Goal: Information Seeking & Learning: Learn about a topic

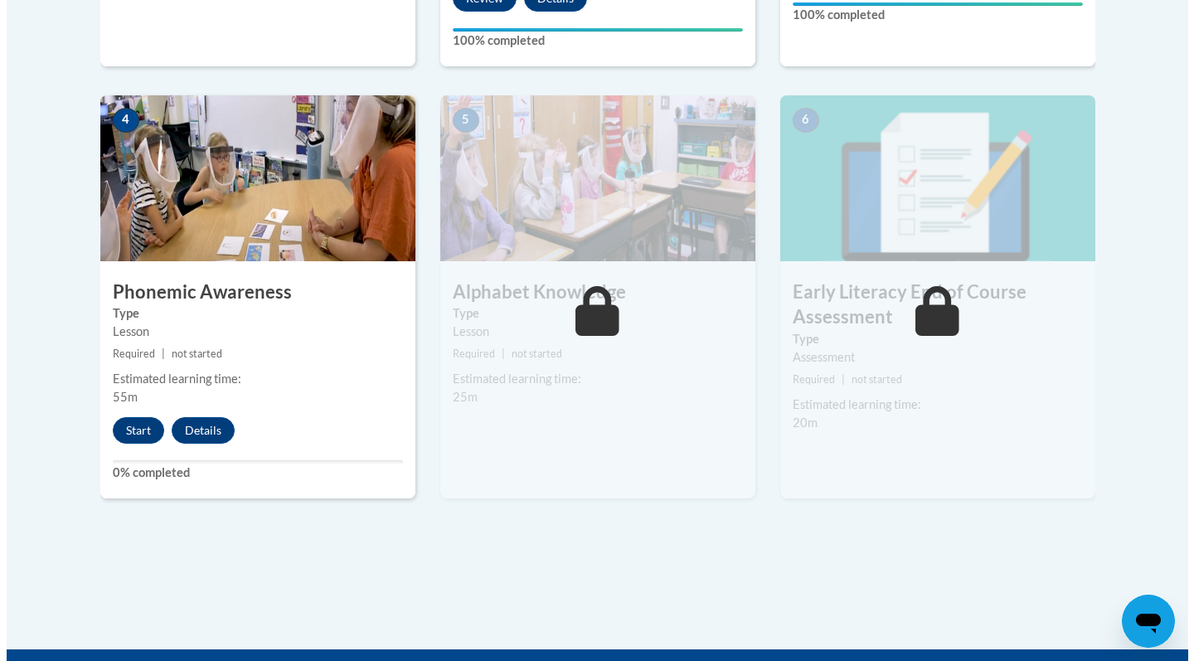
scroll to position [921, 0]
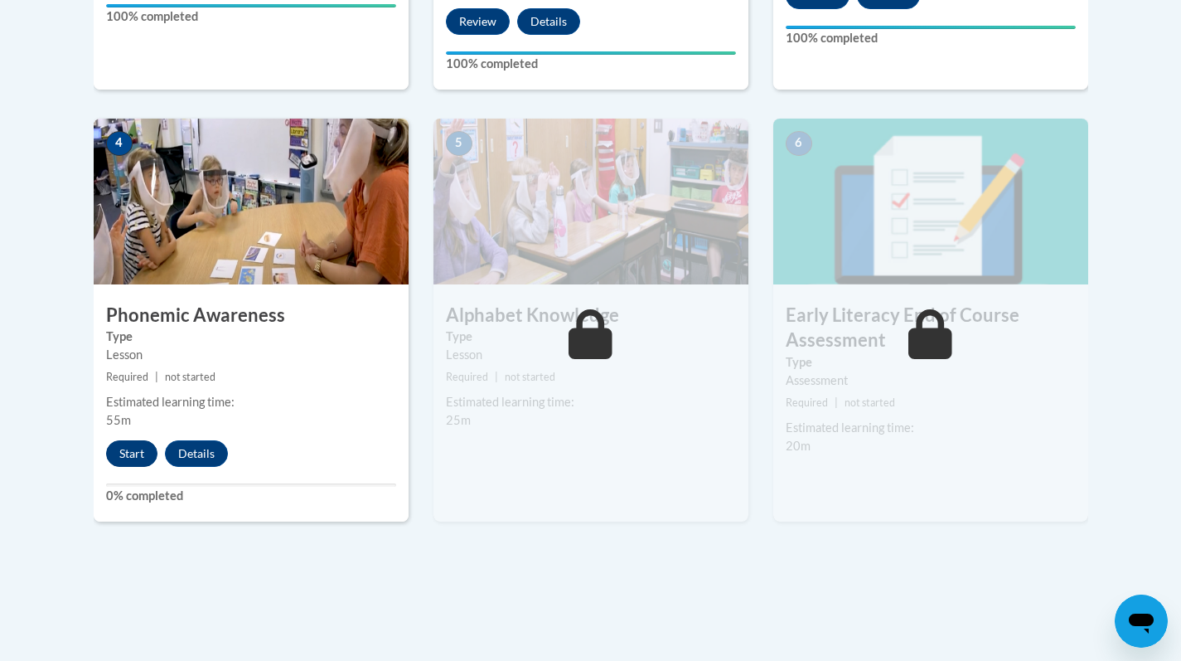
click at [130, 446] on button "Start" at bounding box center [131, 453] width 51 height 27
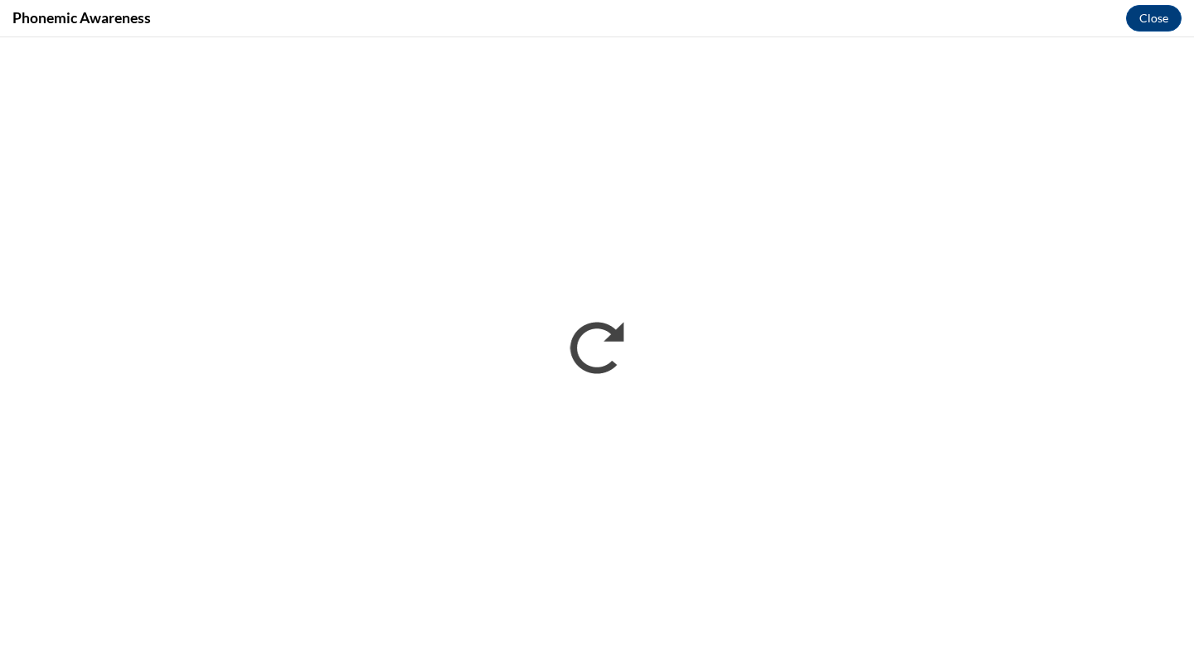
scroll to position [0, 0]
